Goal: Information Seeking & Learning: Learn about a topic

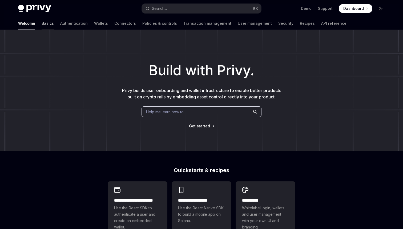
click at [42, 23] on link "Basics" at bounding box center [48, 23] width 12 height 13
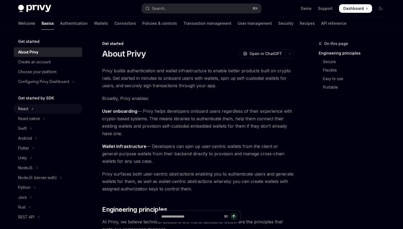
click at [30, 110] on button "React" at bounding box center [48, 109] width 68 height 10
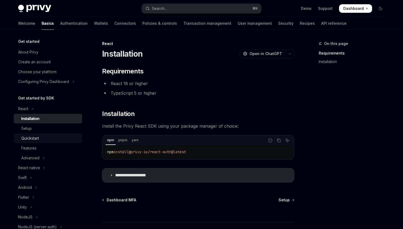
click at [35, 139] on div "Quickstart" at bounding box center [30, 138] width 18 height 6
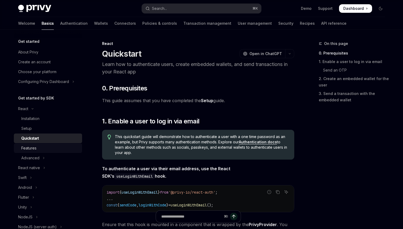
click at [34, 146] on div "Features" at bounding box center [28, 148] width 15 height 6
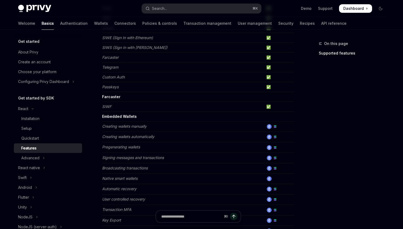
scroll to position [120, 0]
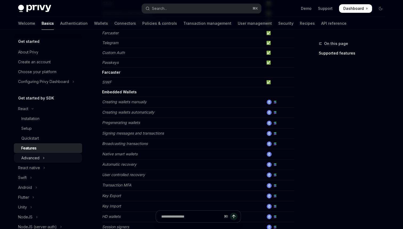
click at [33, 158] on div "Advanced" at bounding box center [30, 158] width 18 height 6
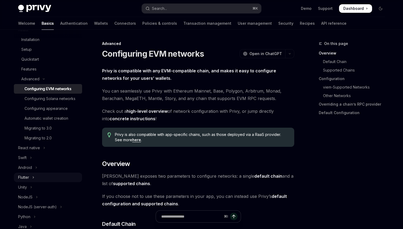
scroll to position [100, 0]
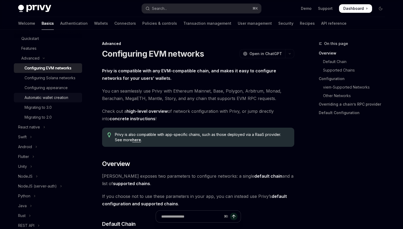
click at [50, 97] on div "Automatic wallet creation" at bounding box center [46, 98] width 44 height 6
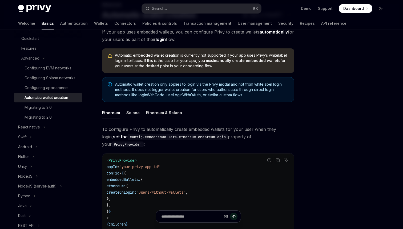
scroll to position [41, 0]
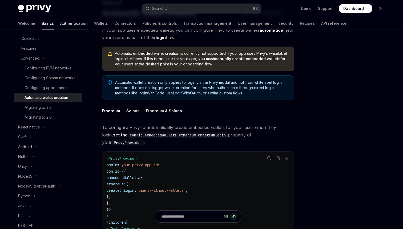
click at [60, 22] on link "Authentication" at bounding box center [73, 23] width 27 height 13
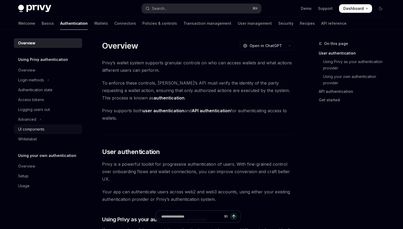
click at [30, 128] on div "UI components" at bounding box center [31, 129] width 26 height 6
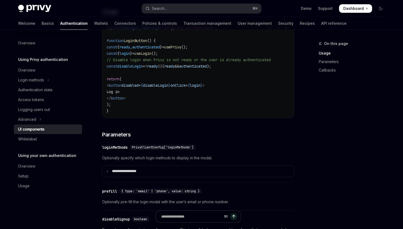
scroll to position [402, 0]
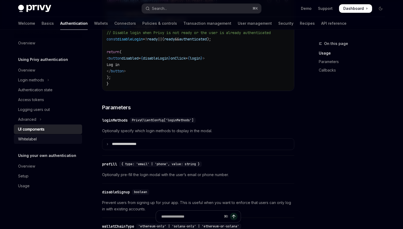
click at [55, 137] on div "Whitelabel" at bounding box center [48, 139] width 61 height 6
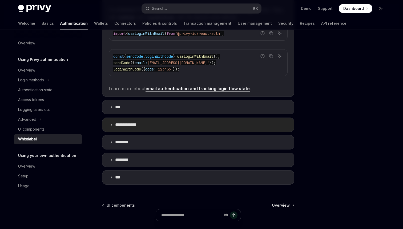
scroll to position [159, 0]
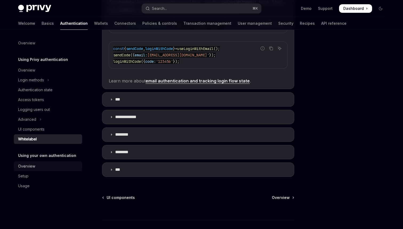
click at [38, 168] on div "Overview" at bounding box center [48, 166] width 61 height 6
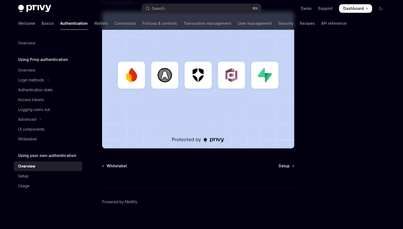
scroll to position [147, 0]
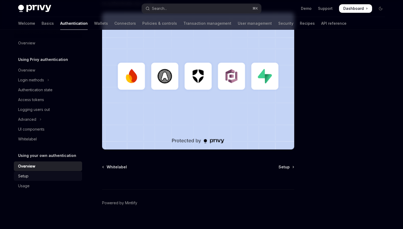
click at [28, 176] on div "Setup" at bounding box center [23, 176] width 10 height 6
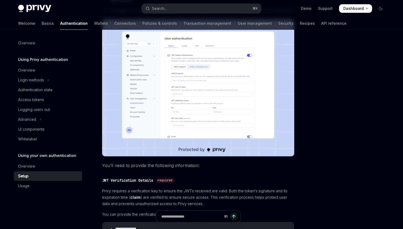
scroll to position [136, 0]
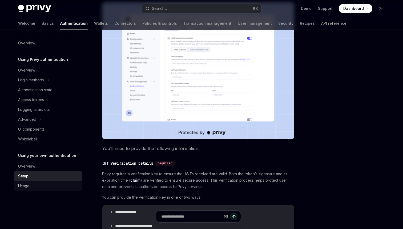
click at [34, 187] on div "Usage" at bounding box center [48, 186] width 61 height 6
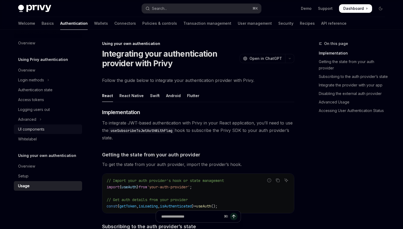
click at [41, 129] on div "UI components" at bounding box center [31, 129] width 26 height 6
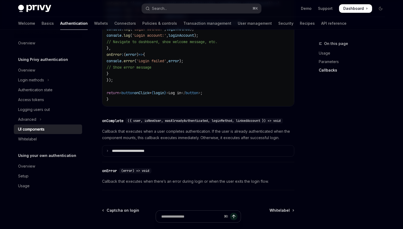
scroll to position [785, 0]
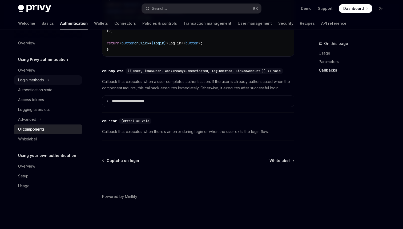
click at [43, 79] on div "Login methods" at bounding box center [31, 80] width 26 height 6
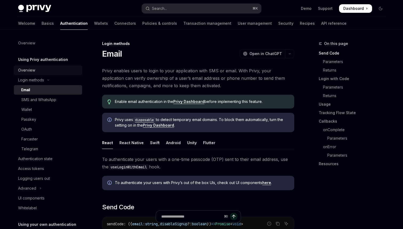
click at [31, 70] on div "Overview" at bounding box center [26, 70] width 17 height 6
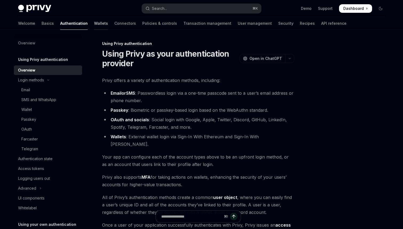
click at [94, 25] on link "Wallets" at bounding box center [101, 23] width 14 height 13
type textarea "*"
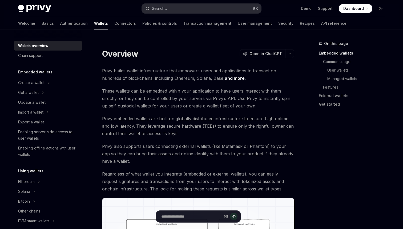
click at [157, 7] on div "Search..." at bounding box center [159, 8] width 15 height 6
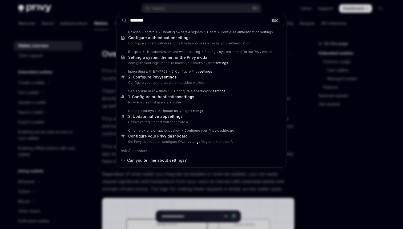
type input "********"
click at [104, 44] on div "******** ESC Policies & controls Creating owners & signers Users Configure auth…" at bounding box center [201, 114] width 403 height 229
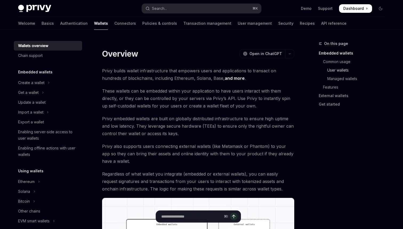
click at [345, 71] on link "User wallets" at bounding box center [353, 70] width 70 height 9
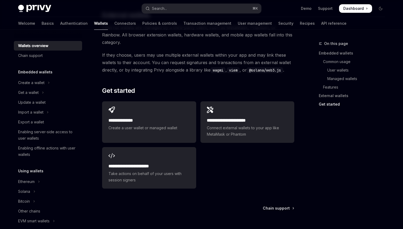
scroll to position [834, 0]
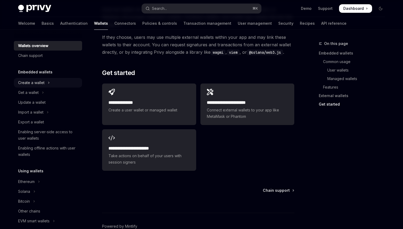
click at [30, 80] on div "Create a wallet" at bounding box center [31, 83] width 26 height 6
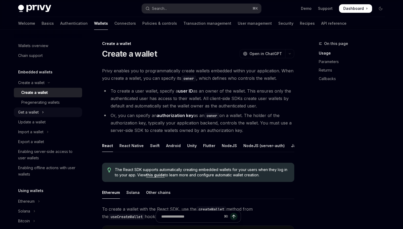
click at [45, 113] on button "Get a wallet" at bounding box center [48, 113] width 68 height 10
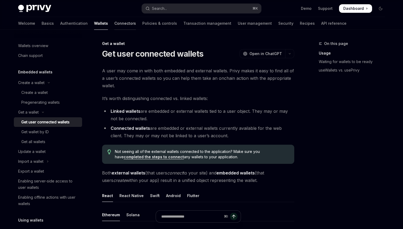
click at [114, 24] on link "Connectors" at bounding box center [125, 23] width 22 height 13
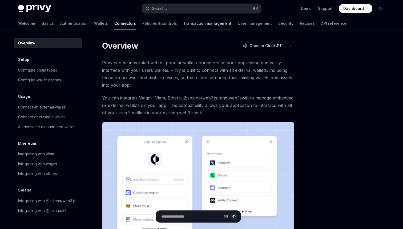
click at [183, 24] on link "Transaction management" at bounding box center [207, 23] width 48 height 13
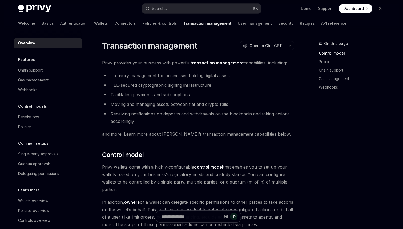
scroll to position [7, 0]
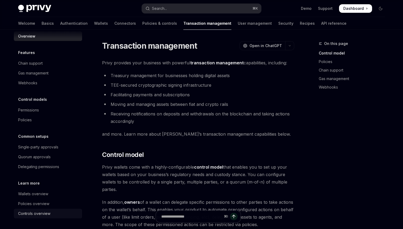
click at [28, 215] on div "Controls overview" at bounding box center [34, 214] width 32 height 6
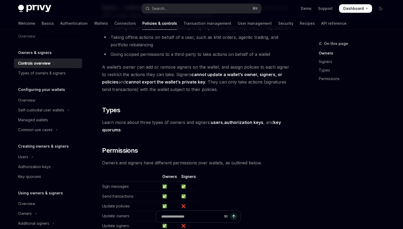
scroll to position [405, 0]
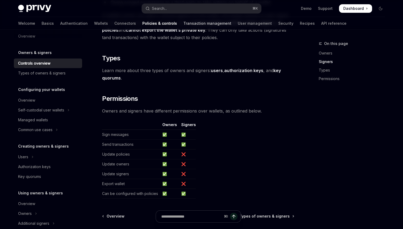
click at [183, 26] on link "Transaction management" at bounding box center [207, 23] width 48 height 13
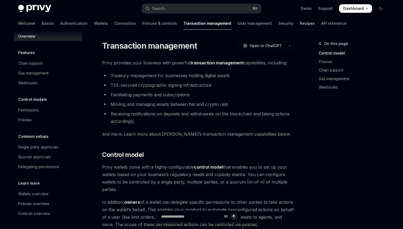
click at [299, 21] on link "Recipes" at bounding box center [306, 23] width 15 height 13
type textarea "*"
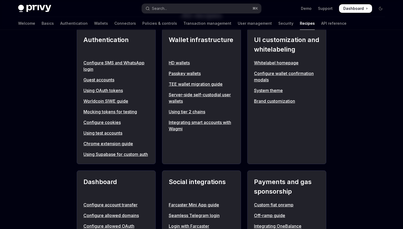
scroll to position [206, 0]
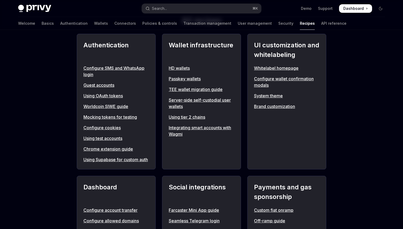
click at [274, 79] on link "Configure wallet confirmation modals" at bounding box center [286, 82] width 65 height 13
click at [272, 107] on link "Brand customization" at bounding box center [286, 106] width 65 height 6
click at [272, 64] on div "UI customization and whitelabeling Whitelabel homepage Configure wallet confirm…" at bounding box center [286, 102] width 79 height 136
click at [272, 67] on link "Whitelabel homepage" at bounding box center [286, 68] width 65 height 6
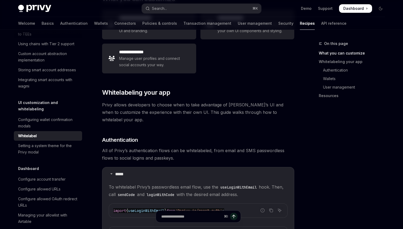
scroll to position [137, 0]
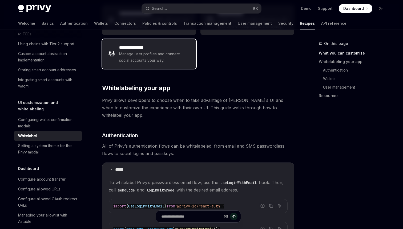
click at [157, 51] on h2 "**********" at bounding box center [154, 47] width 70 height 6
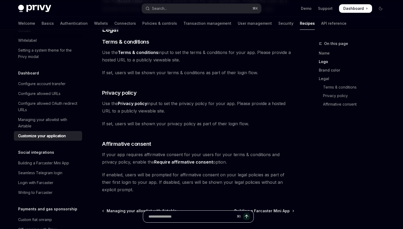
scroll to position [319, 0]
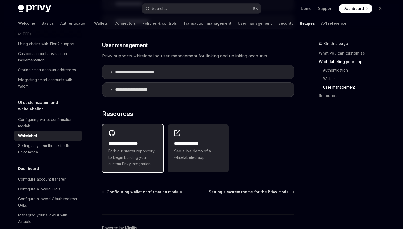
click at [139, 148] on span "Fork our starter repository to begin building your custom Privy integration." at bounding box center [132, 157] width 48 height 19
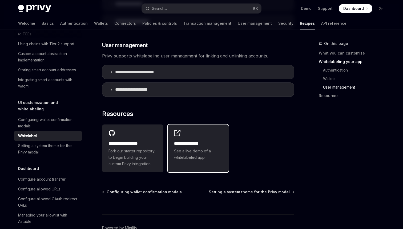
click at [185, 150] on span "See a live demo of a whitelabeled app." at bounding box center [198, 154] width 48 height 13
